Goal: Obtain resource: Obtain resource

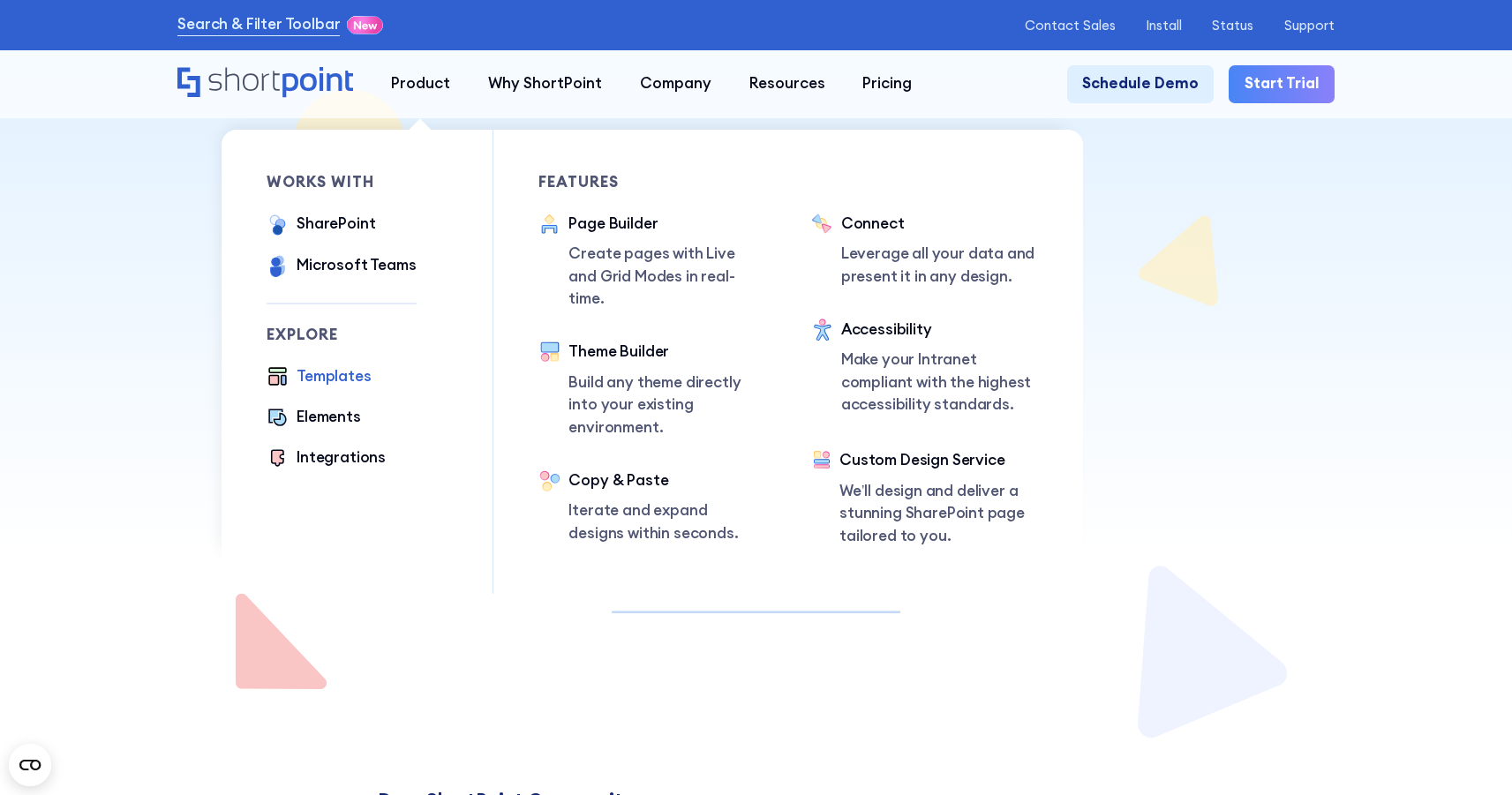
click at [329, 372] on div "Templates" at bounding box center [333, 376] width 74 height 23
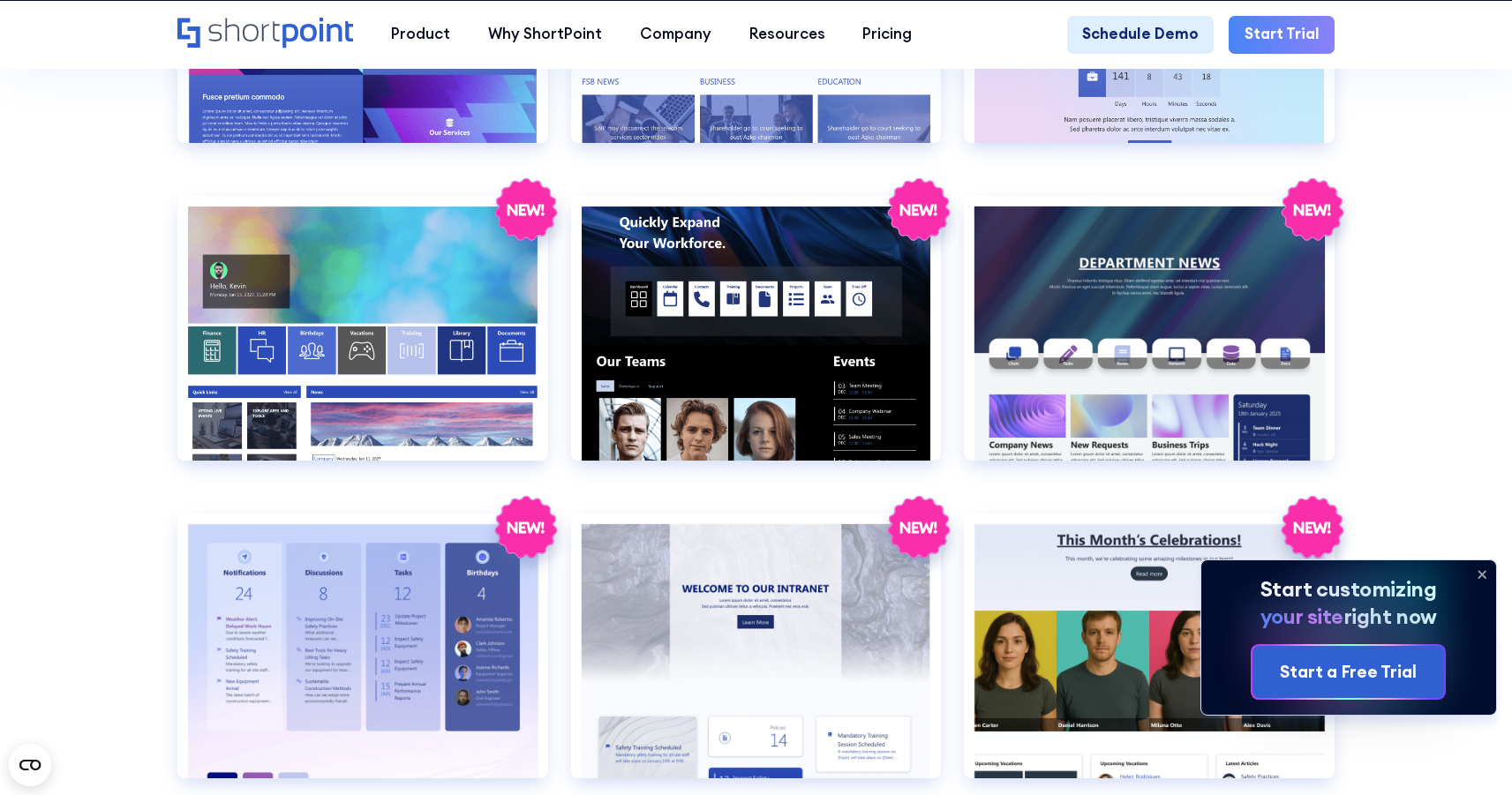
scroll to position [2885, 0]
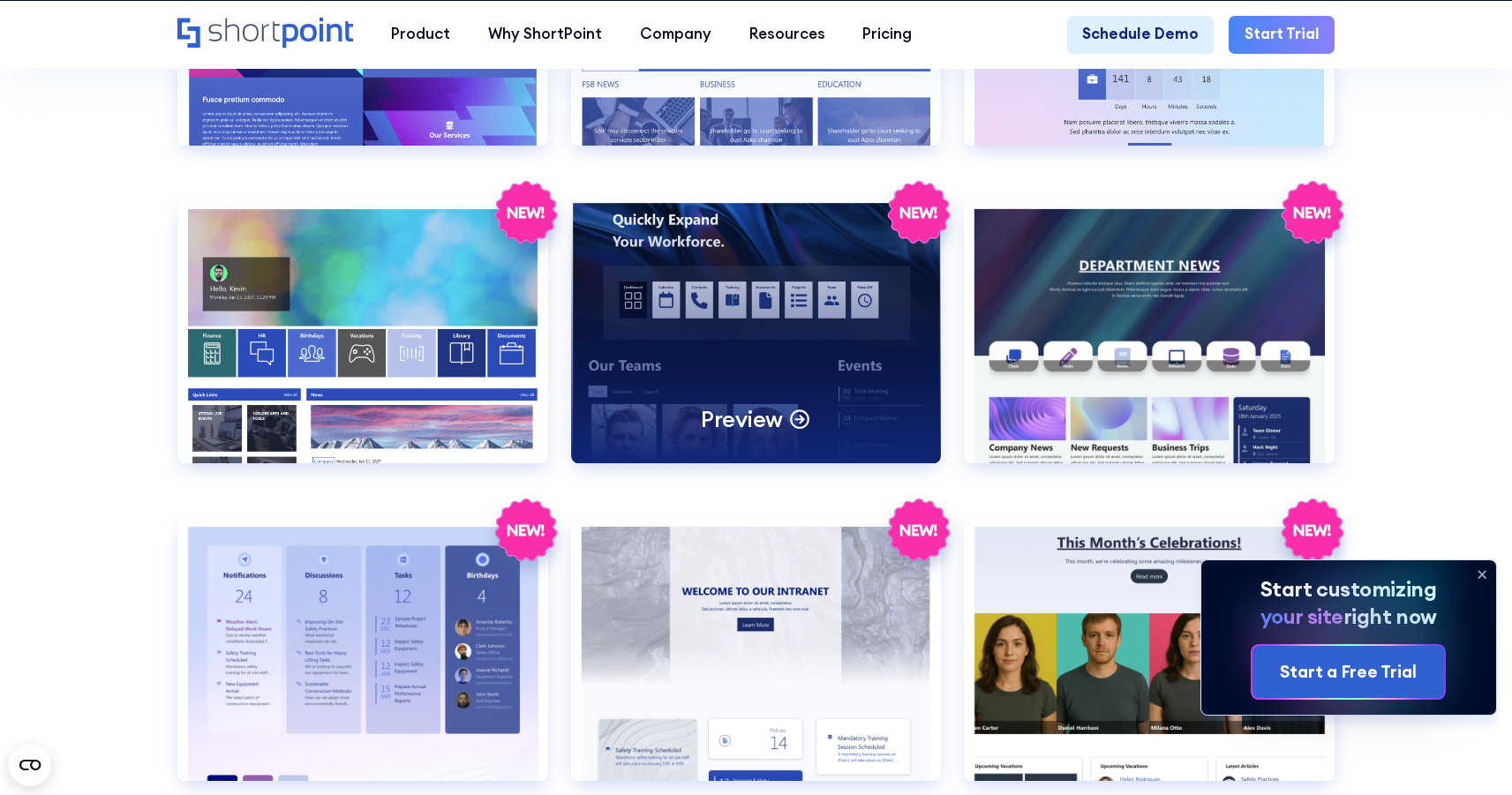
click at [757, 342] on div "Preview" at bounding box center [756, 331] width 370 height 264
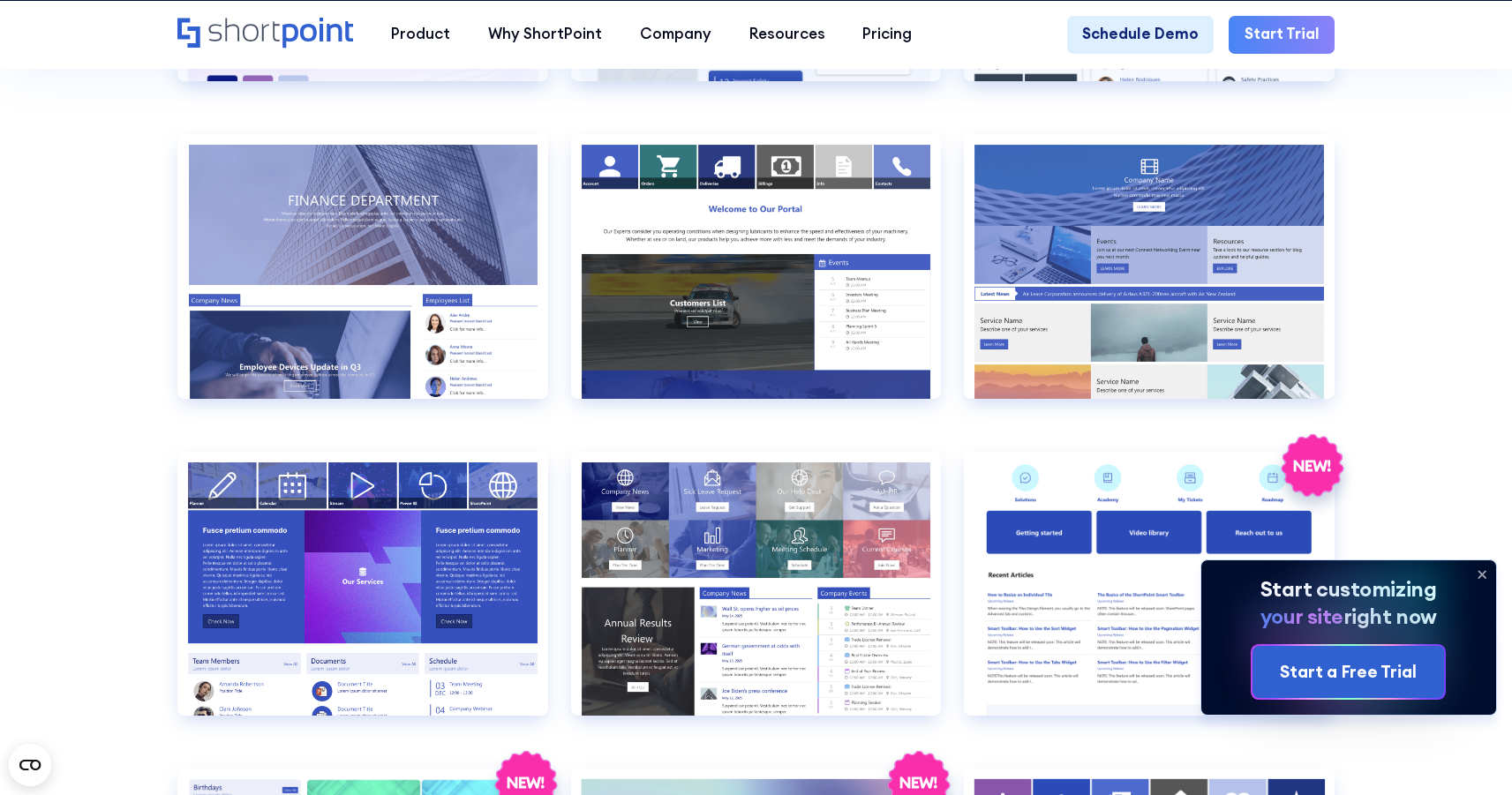
scroll to position [3585, 0]
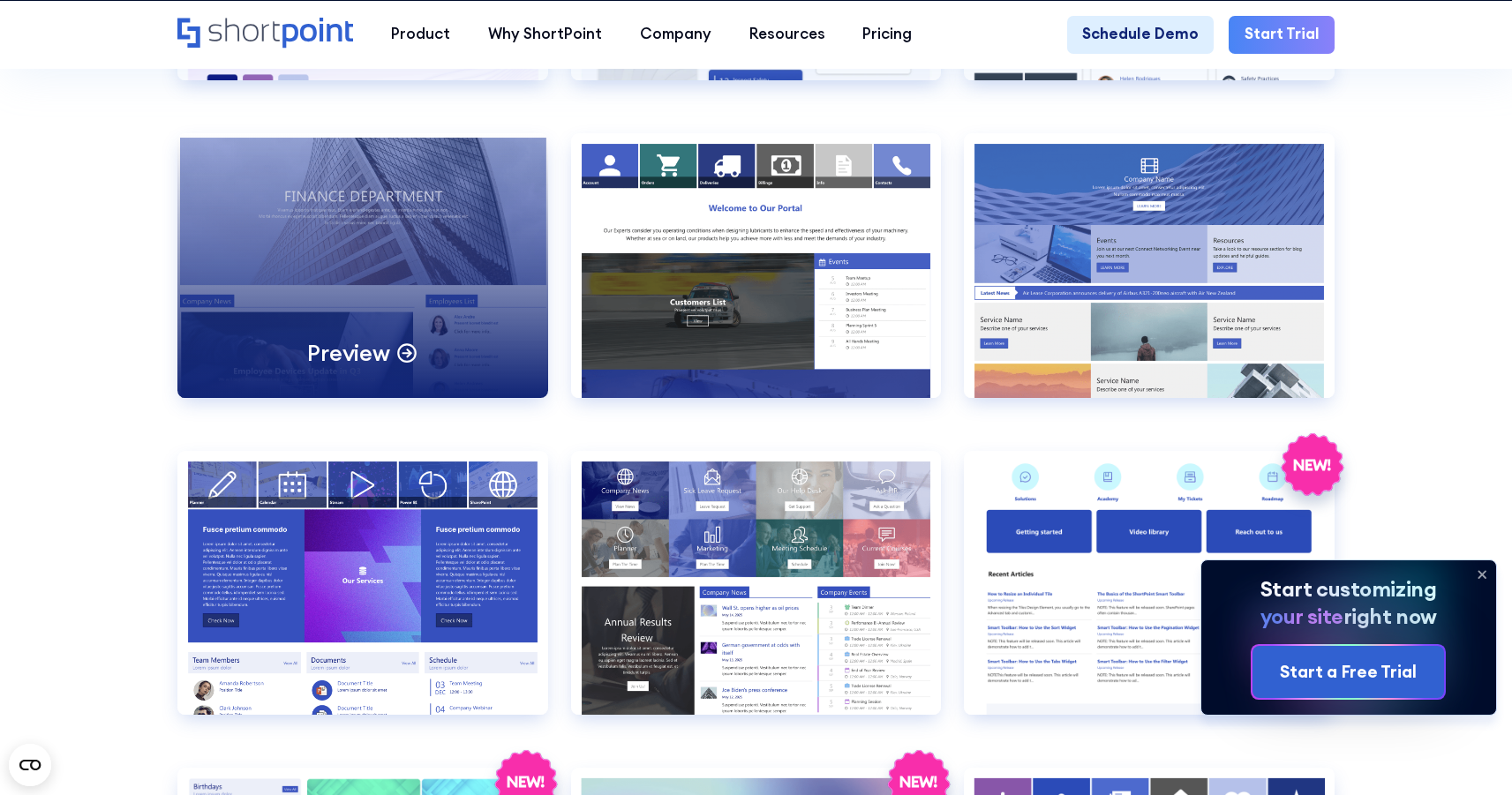
click at [384, 277] on div "Preview" at bounding box center [362, 265] width 370 height 264
